Goal: Find specific page/section

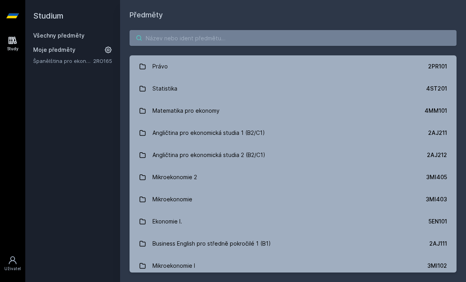
click at [284, 41] on input "search" at bounding box center [293, 38] width 327 height 16
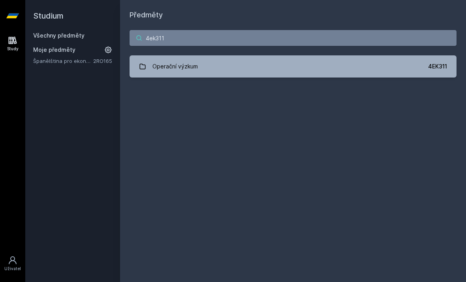
type input "4ek311"
click at [382, 72] on link "Operační výzkum 4EK311" at bounding box center [293, 66] width 327 height 22
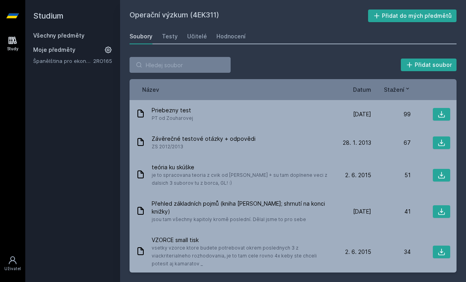
click at [227, 34] on div "Hodnocení" at bounding box center [230, 36] width 29 height 8
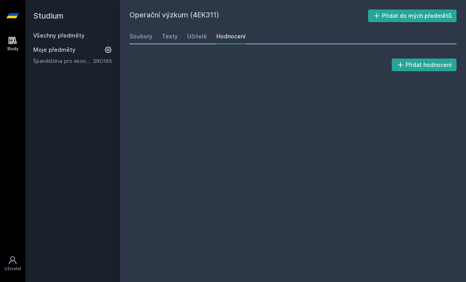
click at [141, 34] on div "Soubory" at bounding box center [141, 36] width 23 height 8
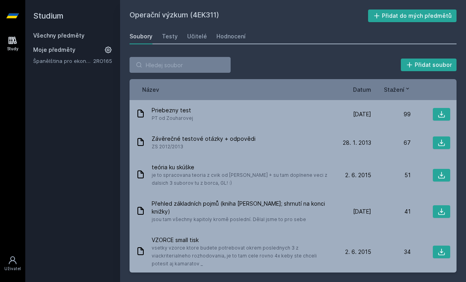
click at [365, 92] on span "Datum" at bounding box center [362, 89] width 18 height 8
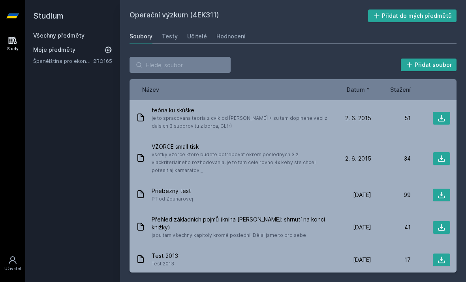
click at [226, 36] on div "Hodnocení" at bounding box center [230, 36] width 29 height 8
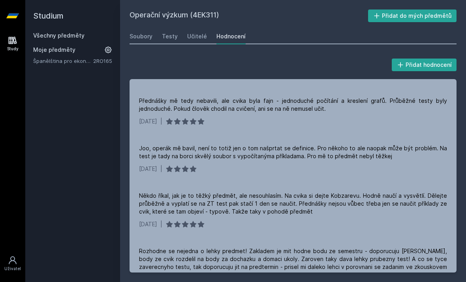
scroll to position [613, 0]
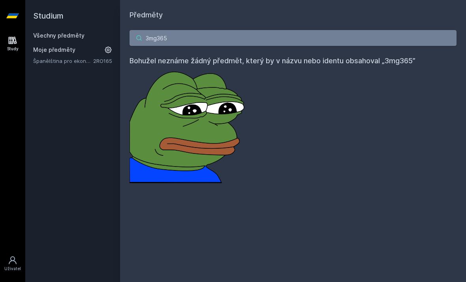
click at [305, 36] on input "3mg365" at bounding box center [293, 38] width 327 height 16
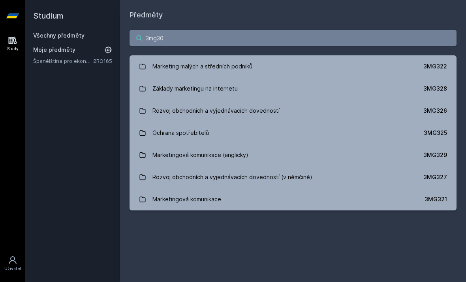
type input "3mg302"
